Goal: Task Accomplishment & Management: Manage account settings

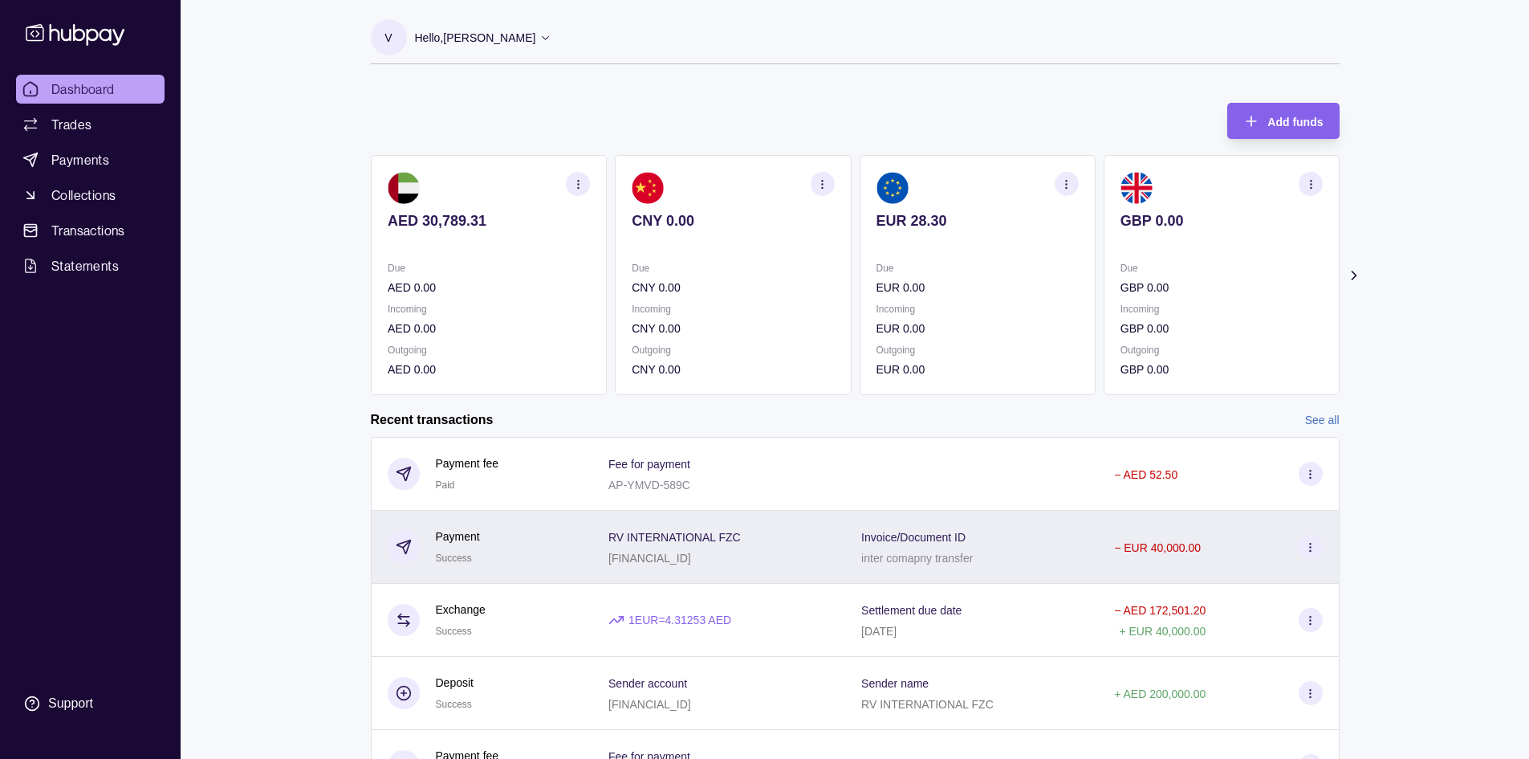
click at [826, 551] on div "RV INTERNATIONAL FZC [FINANCIAL_ID]" at bounding box center [718, 547] width 221 height 40
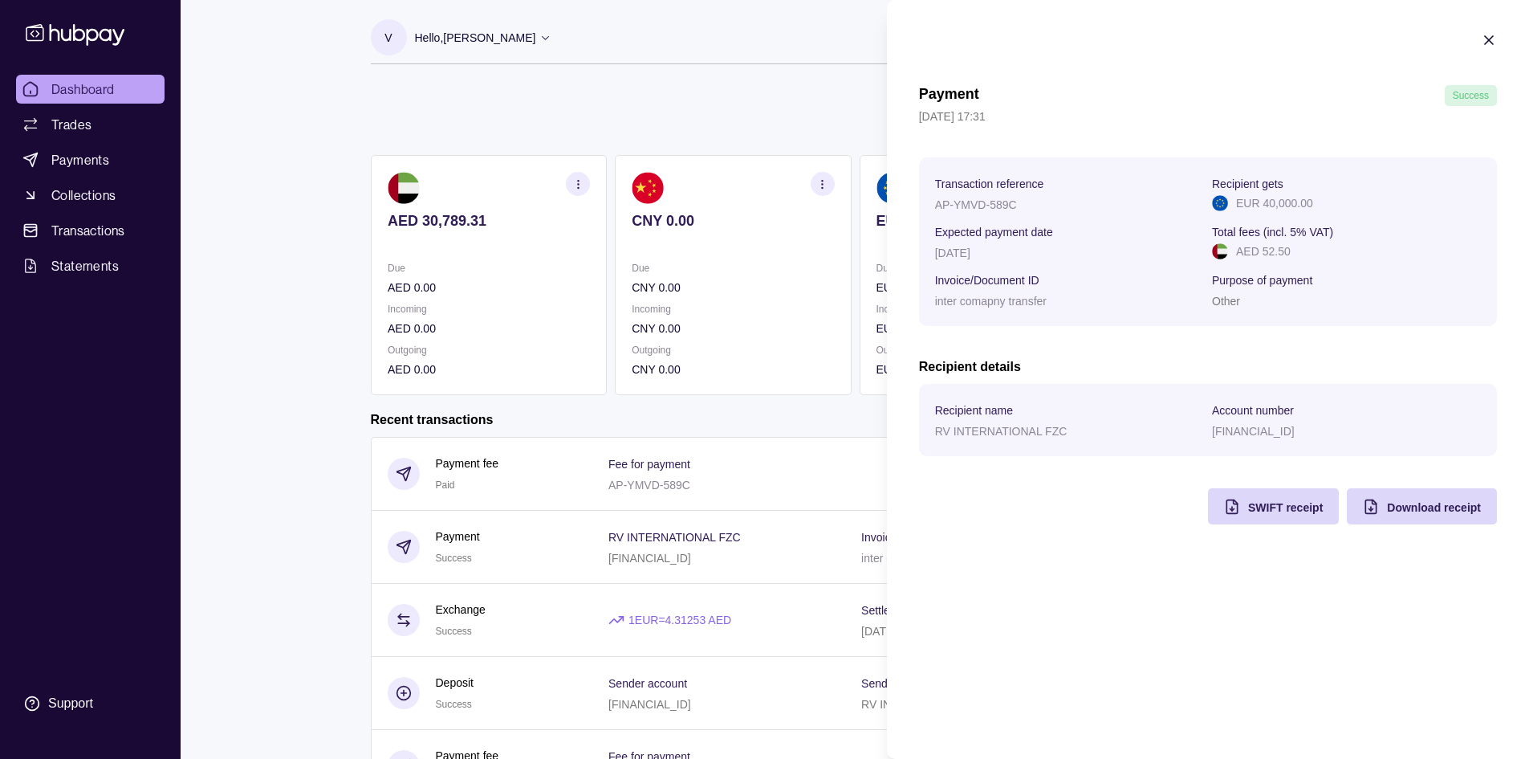
click at [1267, 417] on p "Account number" at bounding box center [1253, 410] width 82 height 13
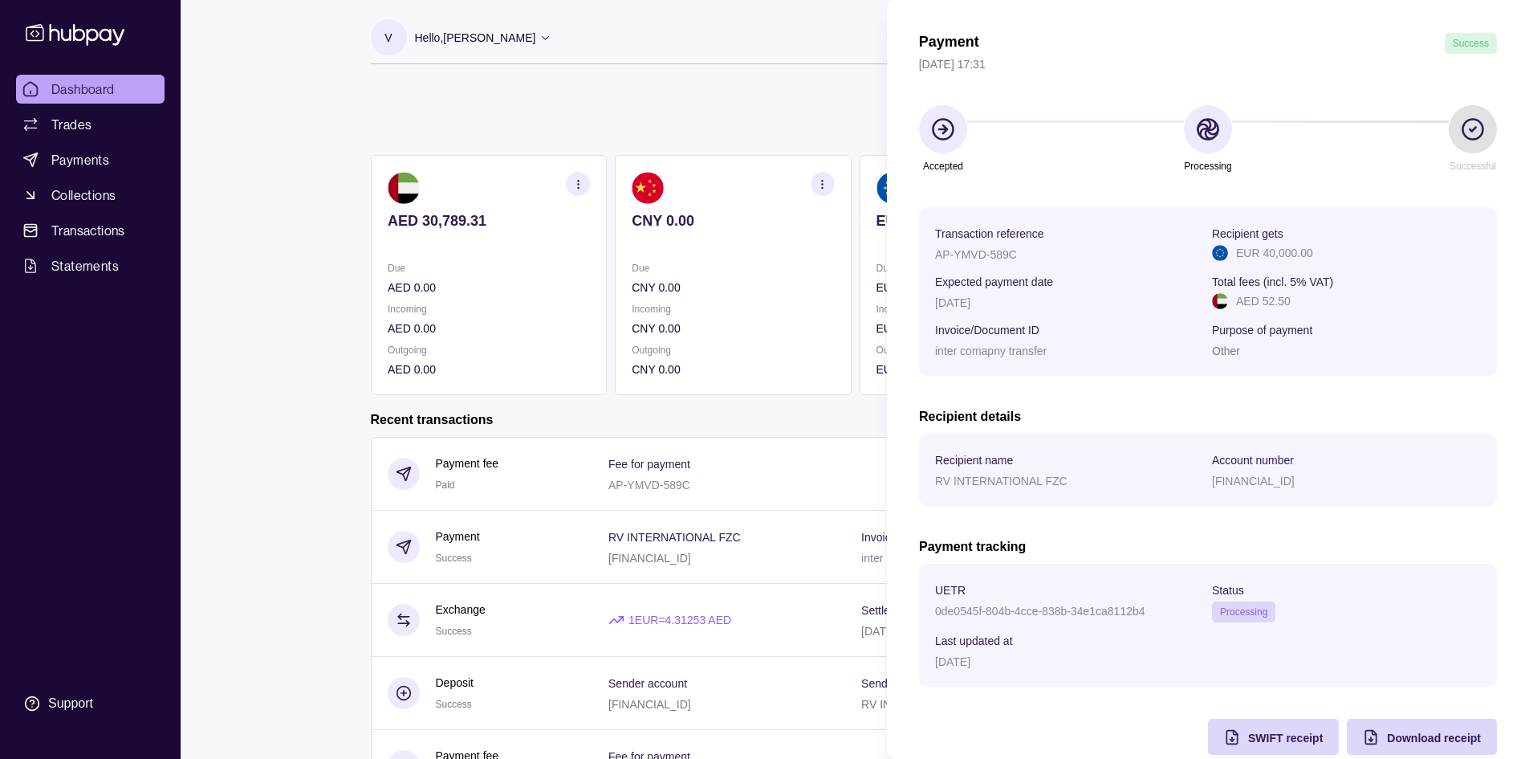
scroll to position [80, 0]
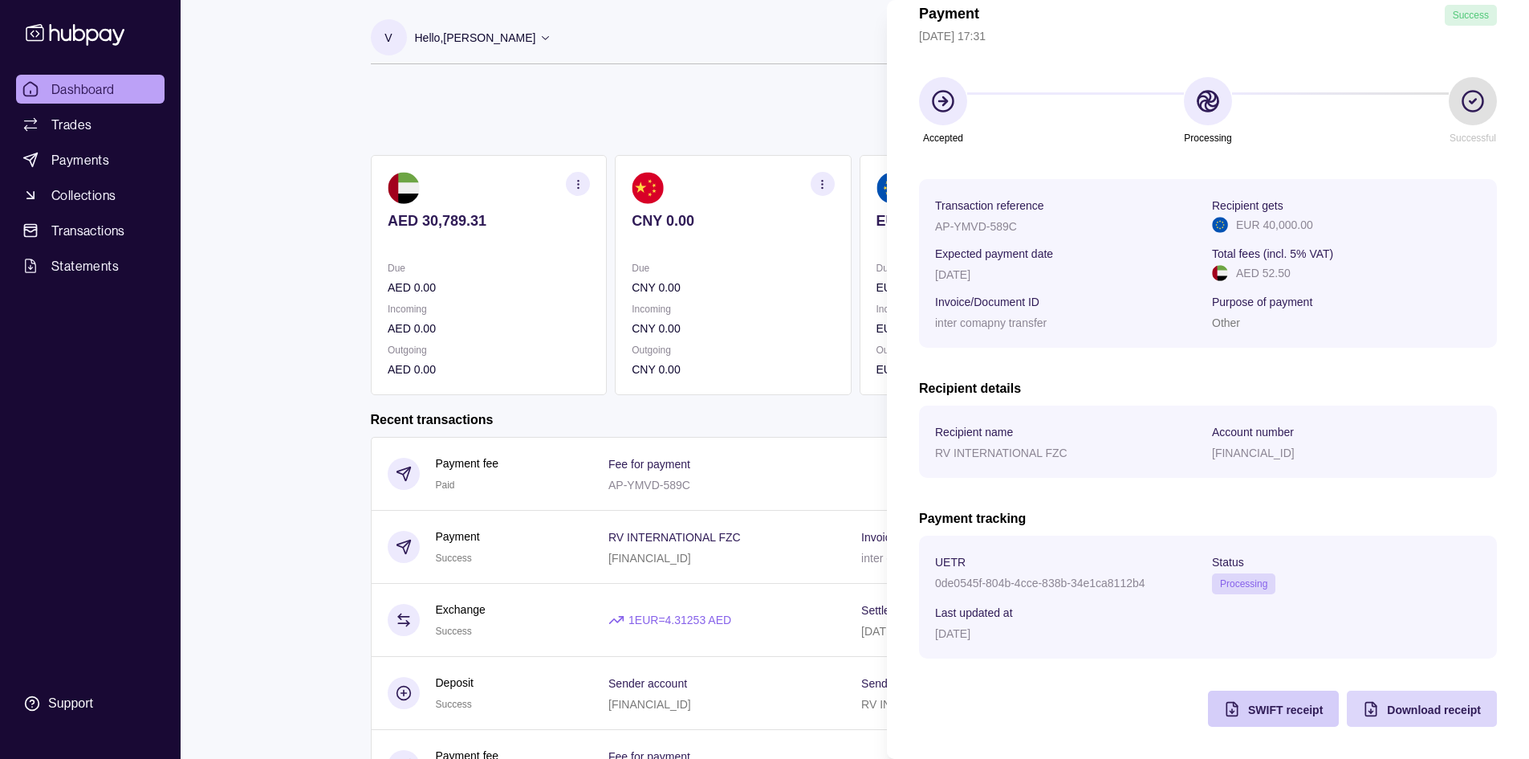
click at [1256, 706] on span "SWIFT receipt" at bounding box center [1285, 709] width 75 height 13
click at [1042, 580] on p "0de0545f-804b-4cce-838b-34e1ca8112b4" at bounding box center [1040, 582] width 210 height 13
copy p "0de0545f-804b-4cce-838b-34e1ca8112b4"
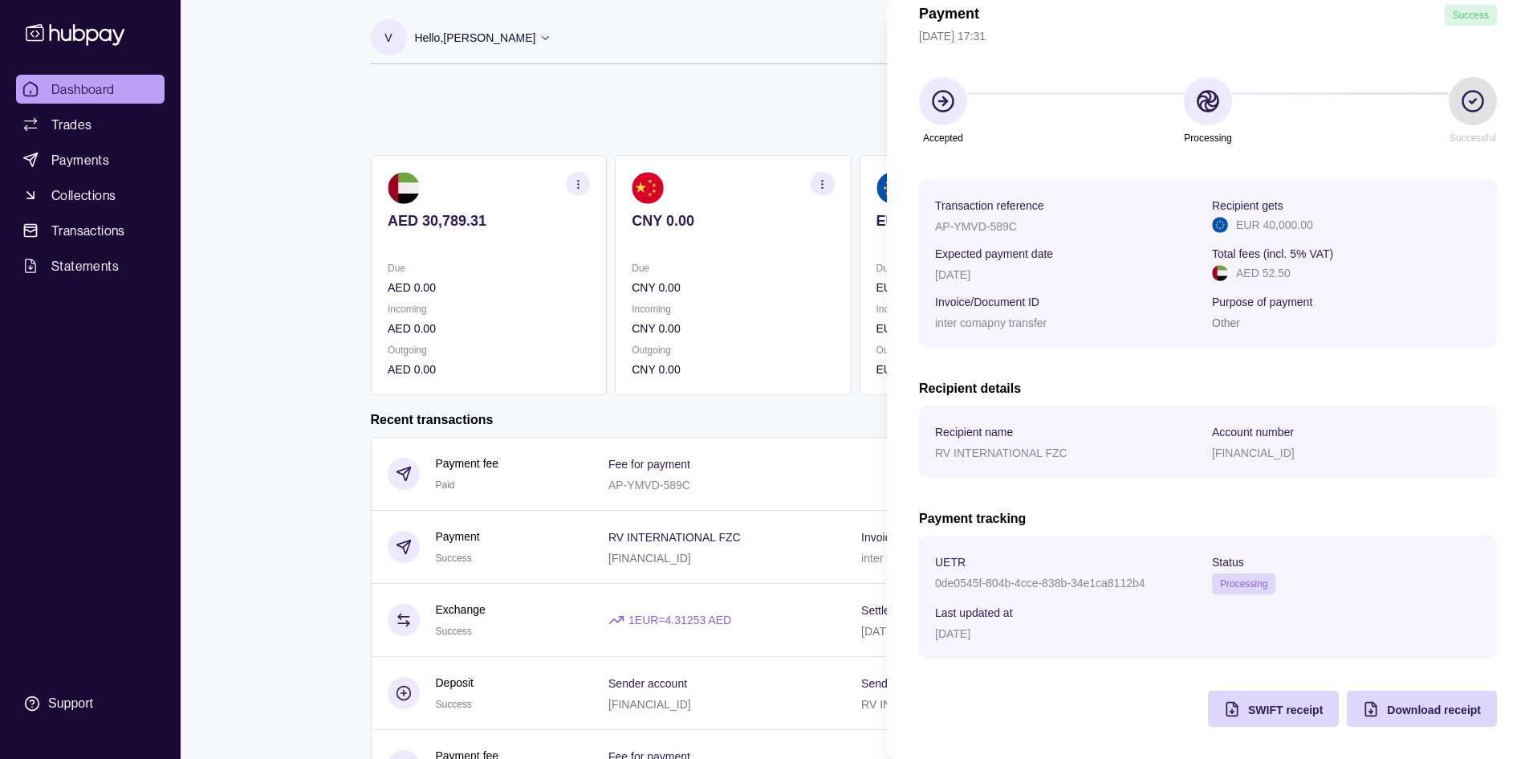
click at [718, 62] on html "Dashboard Trades Payments Collections Transactions Statements Support V Hello, …" at bounding box center [764, 427] width 1529 height 854
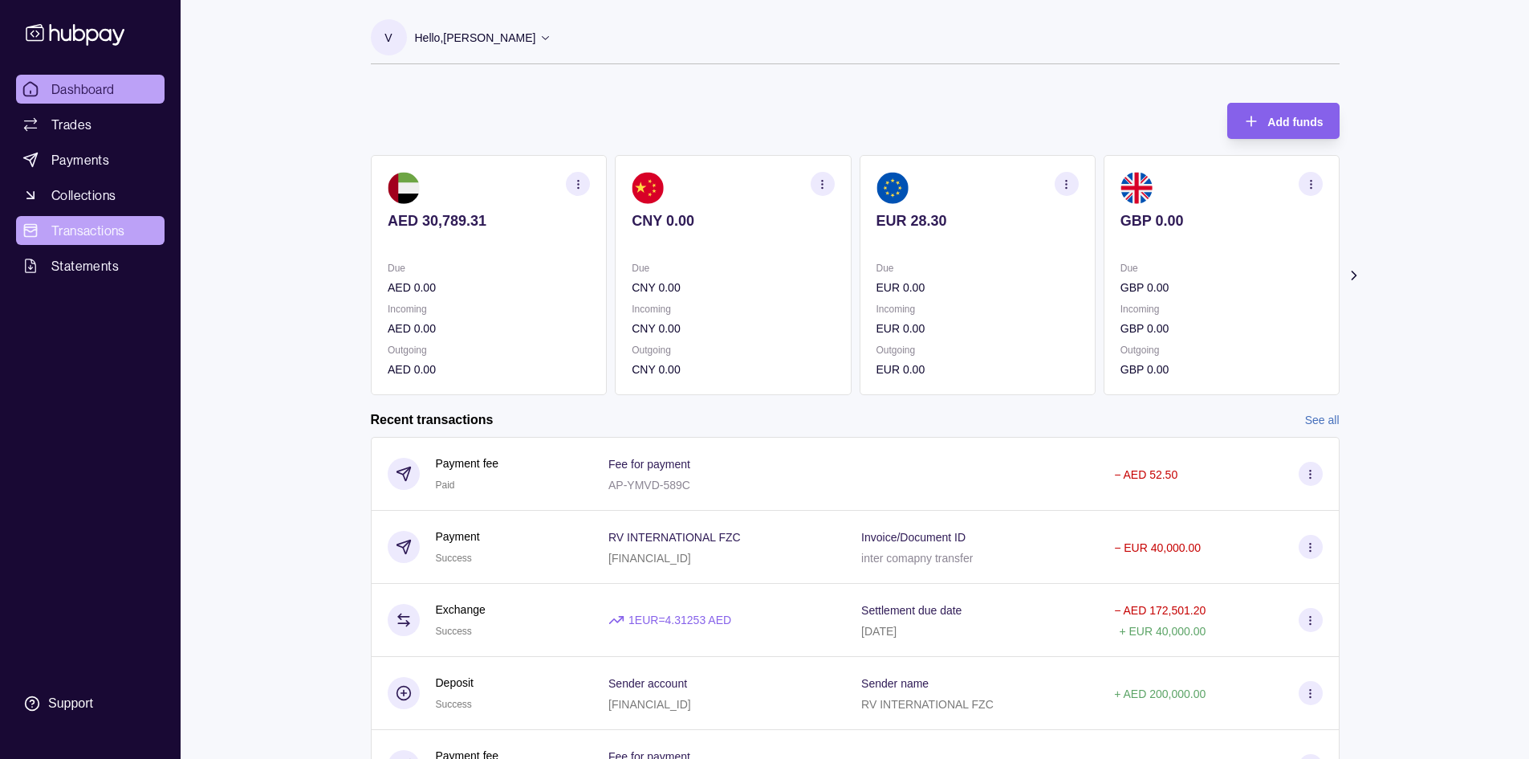
click at [83, 231] on span "Transactions" at bounding box center [88, 230] width 74 height 19
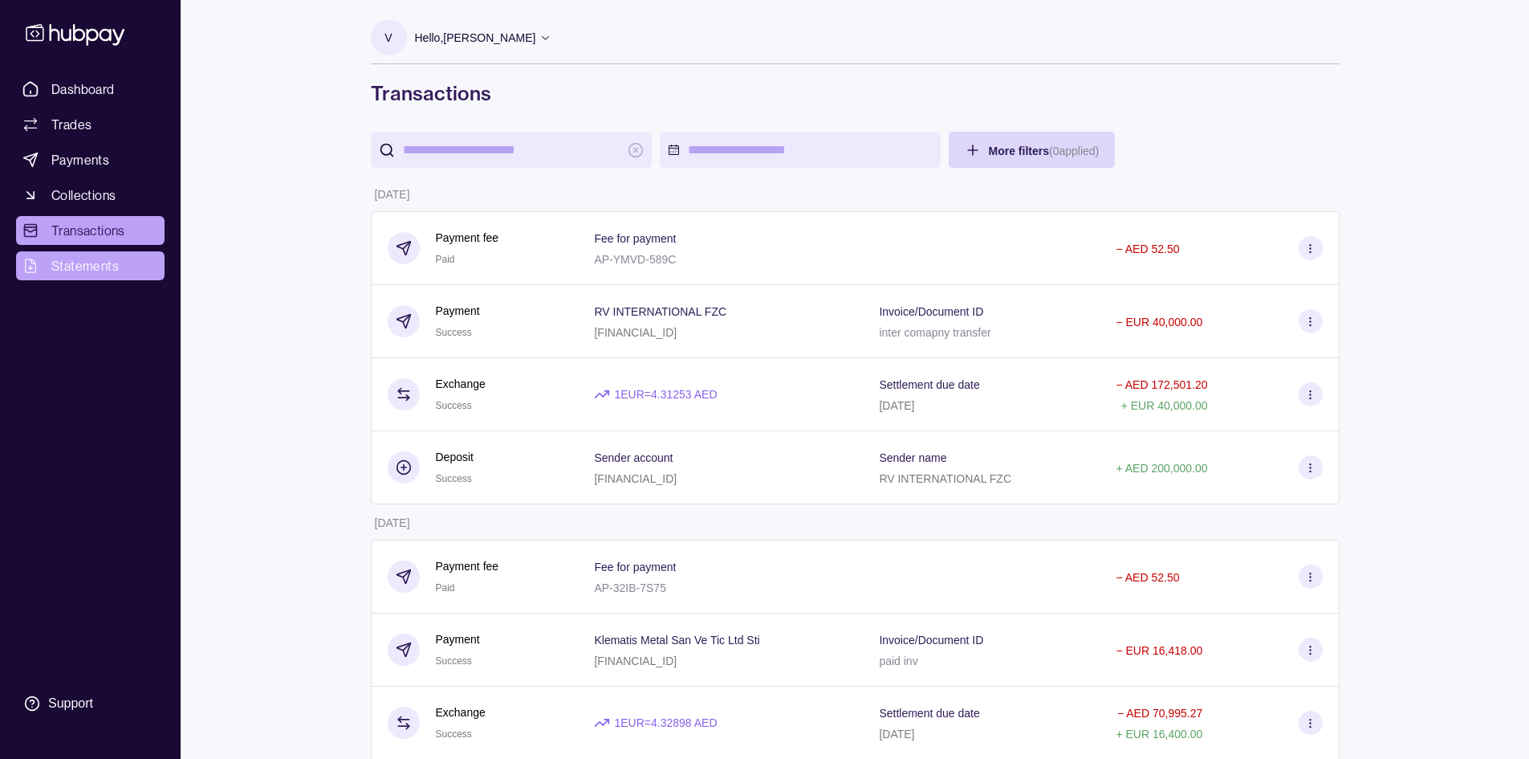
click at [99, 271] on span "Statements" at bounding box center [84, 265] width 67 height 19
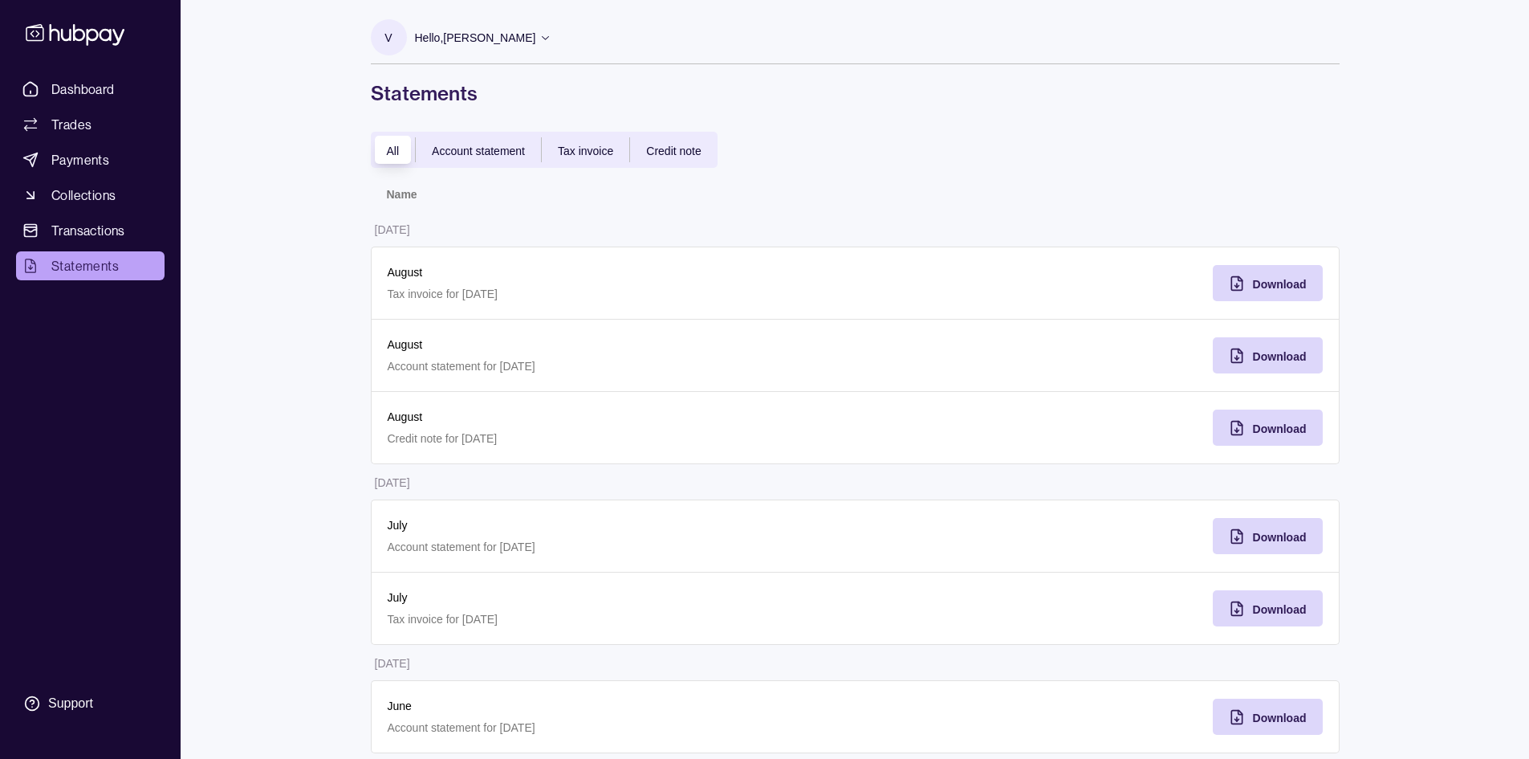
click at [490, 153] on span "Account statement" at bounding box center [478, 150] width 93 height 13
